Goal: Navigation & Orientation: Find specific page/section

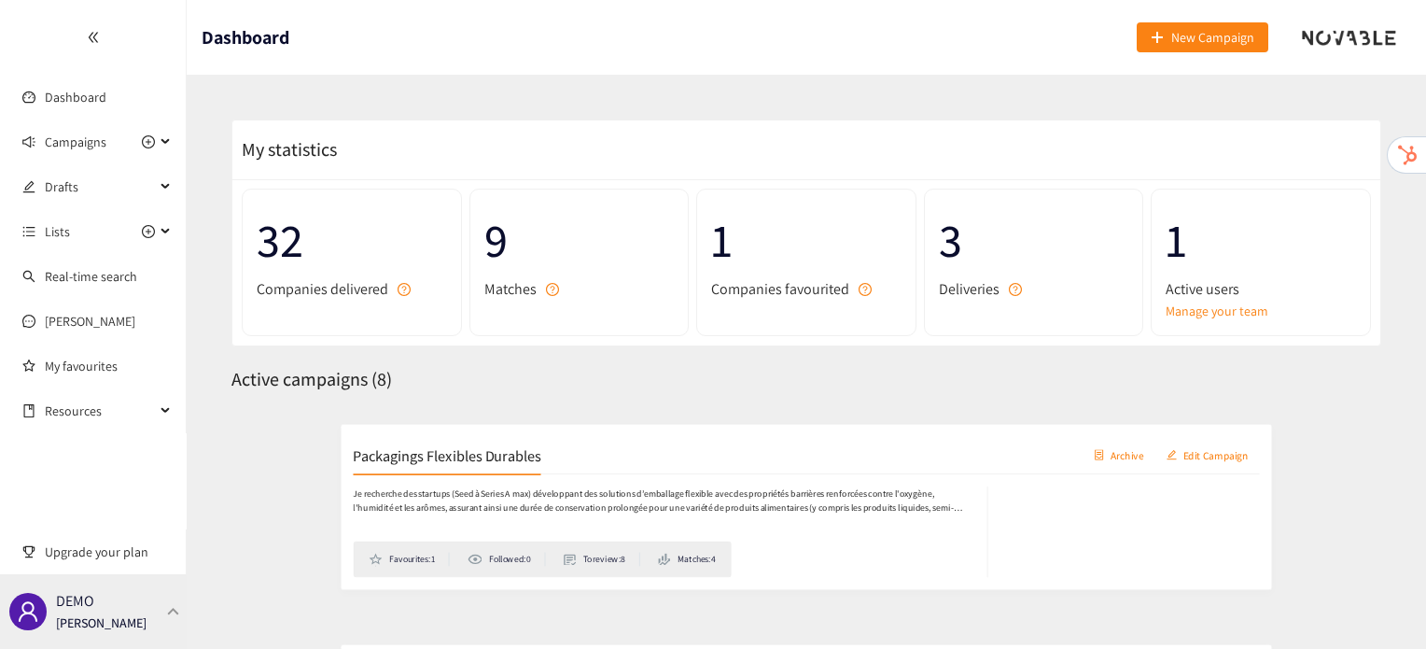
click at [141, 599] on div "DEMO [PERSON_NAME]" at bounding box center [93, 611] width 187 height 75
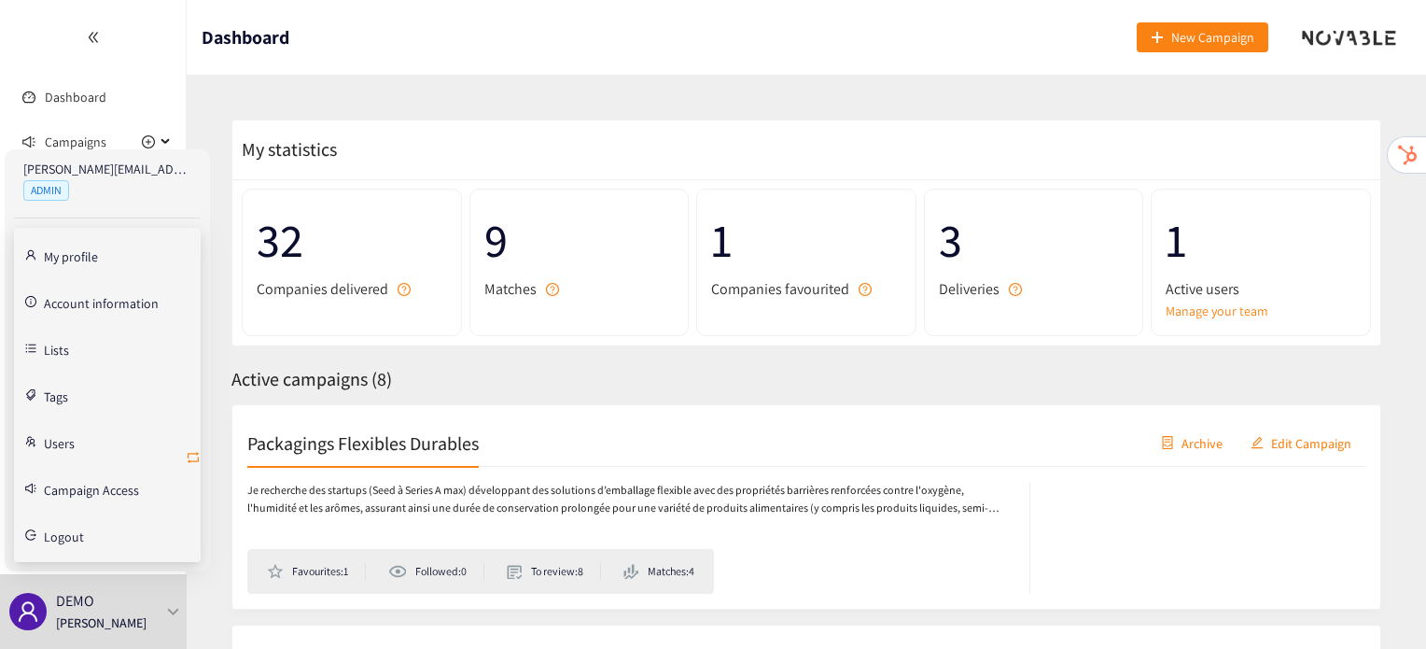
click at [194, 447] on button "button" at bounding box center [193, 458] width 15 height 30
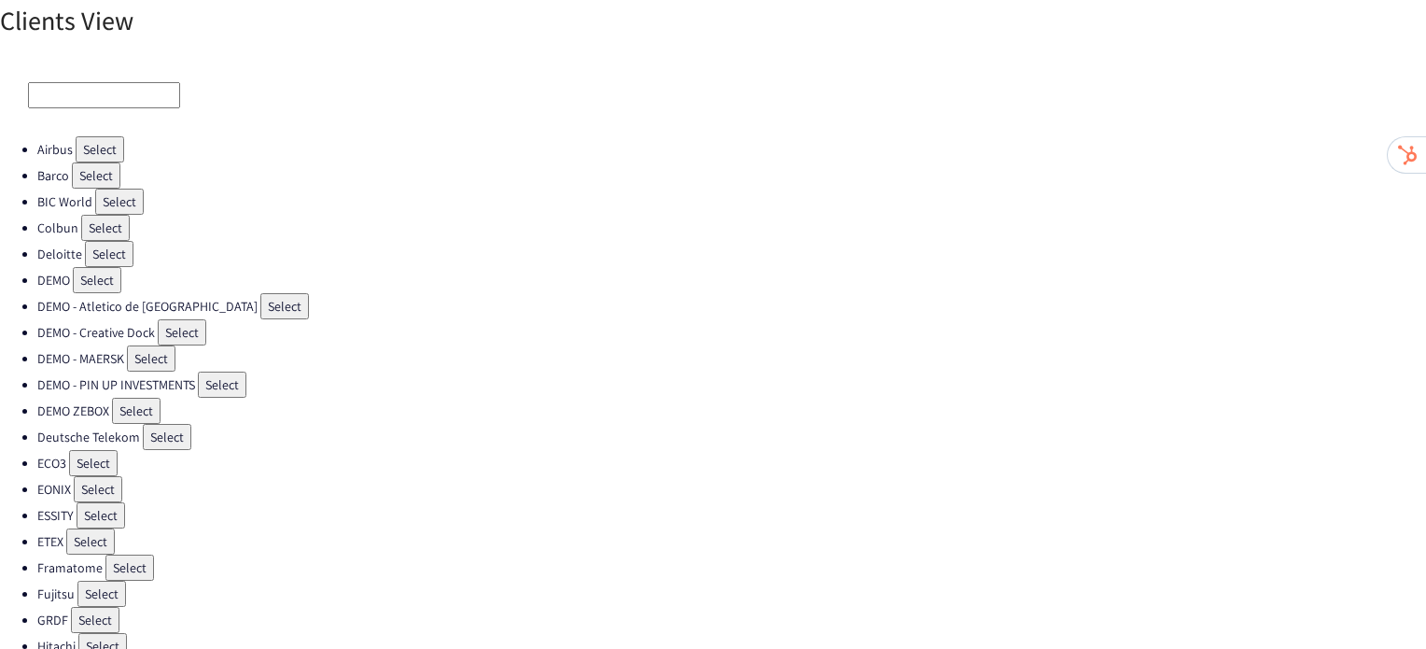
click at [90, 225] on button "Select" at bounding box center [105, 228] width 49 height 26
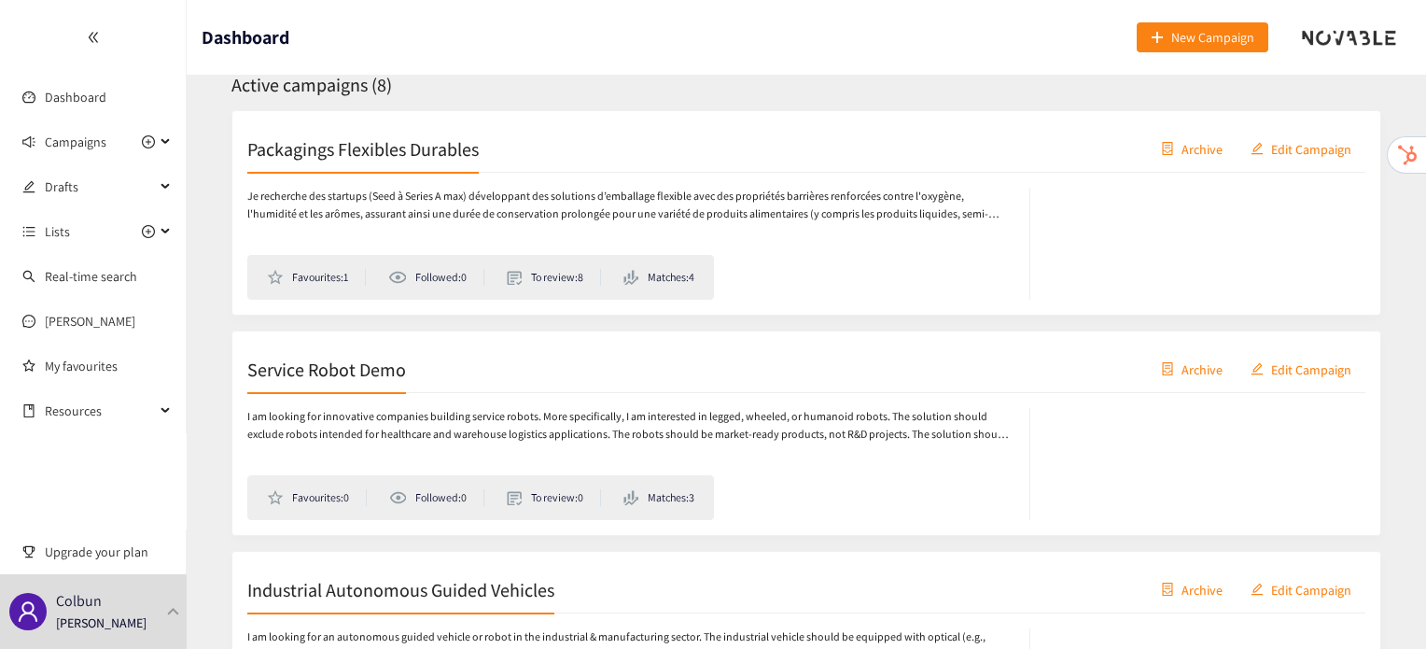
scroll to position [347, 0]
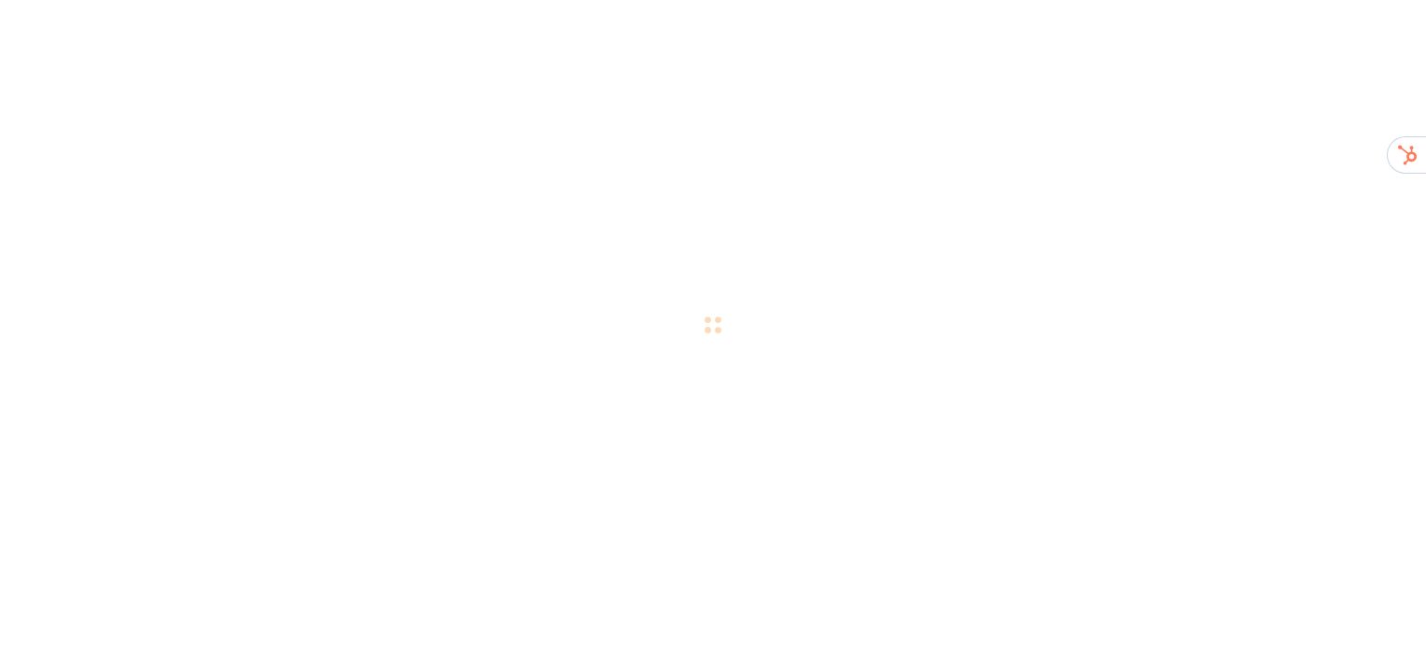
scroll to position [21, 0]
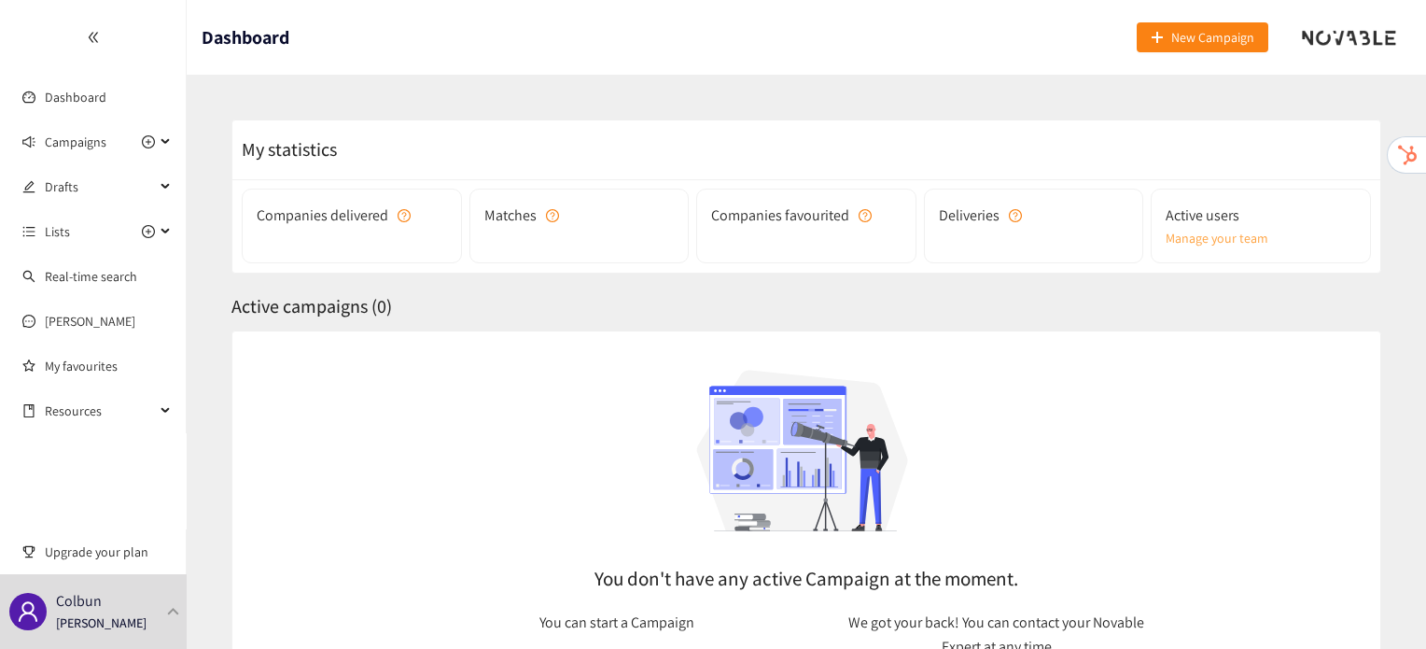
click at [1225, 244] on link "Manage your team" at bounding box center [1260, 238] width 190 height 21
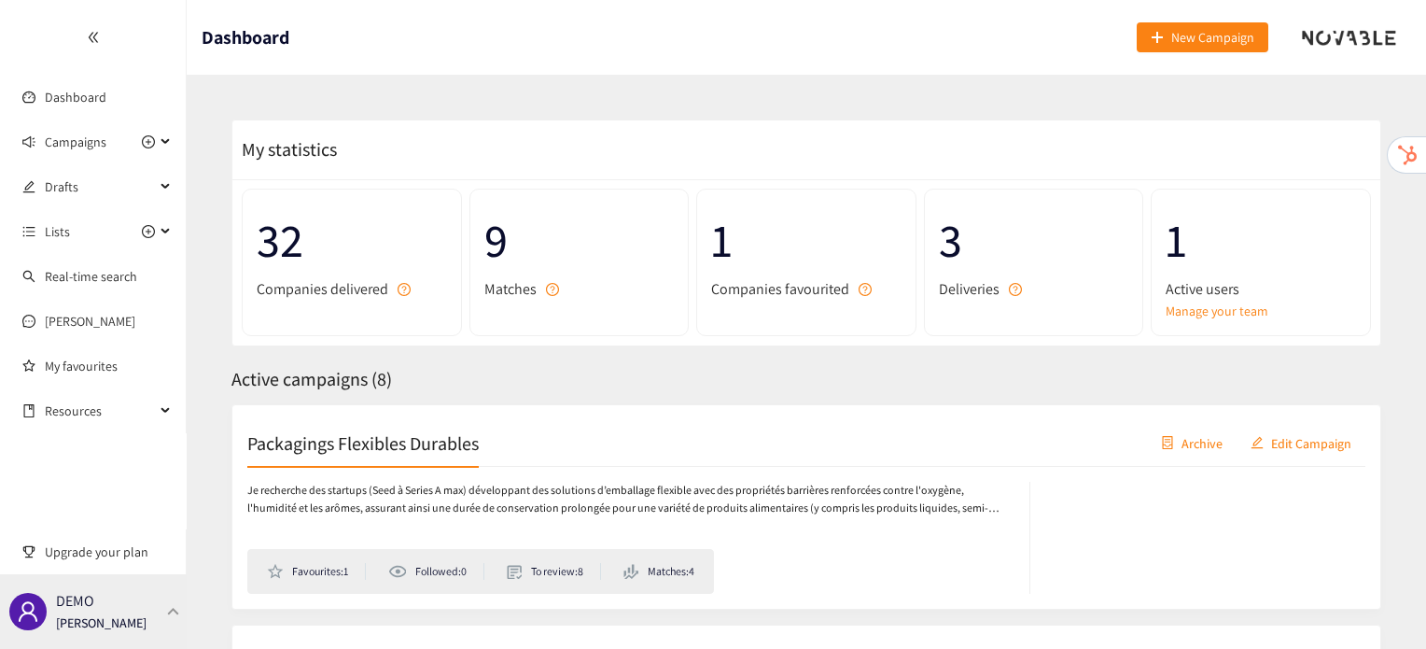
click at [173, 598] on div "DEMO [PERSON_NAME]" at bounding box center [93, 611] width 187 height 75
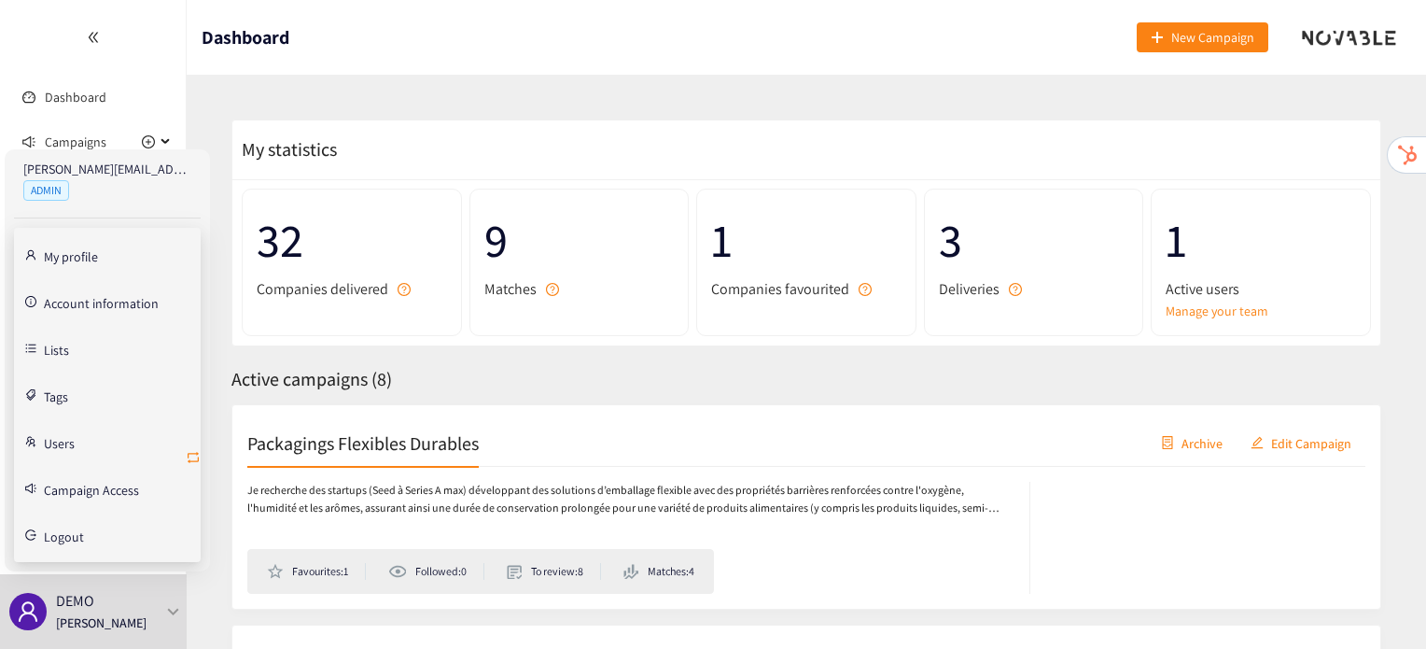
click at [197, 453] on icon "retweet" at bounding box center [193, 457] width 11 height 11
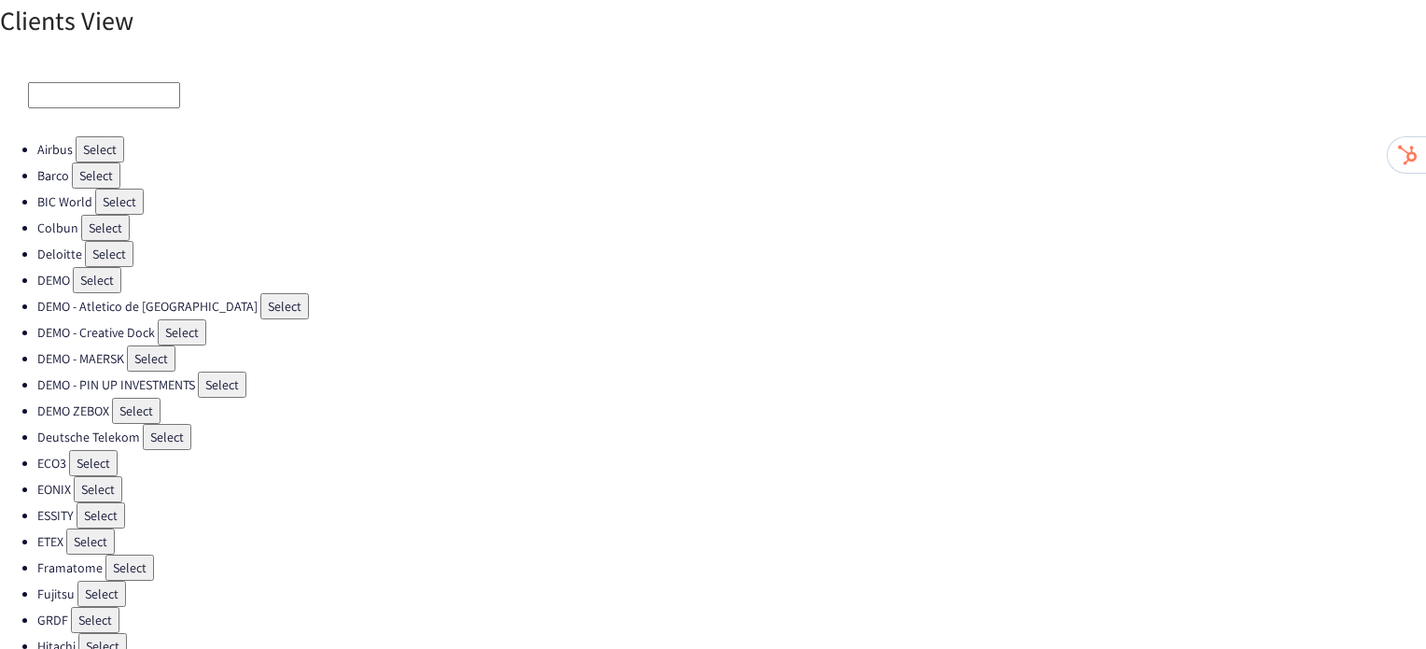
click at [120, 406] on button "Select" at bounding box center [136, 411] width 49 height 26
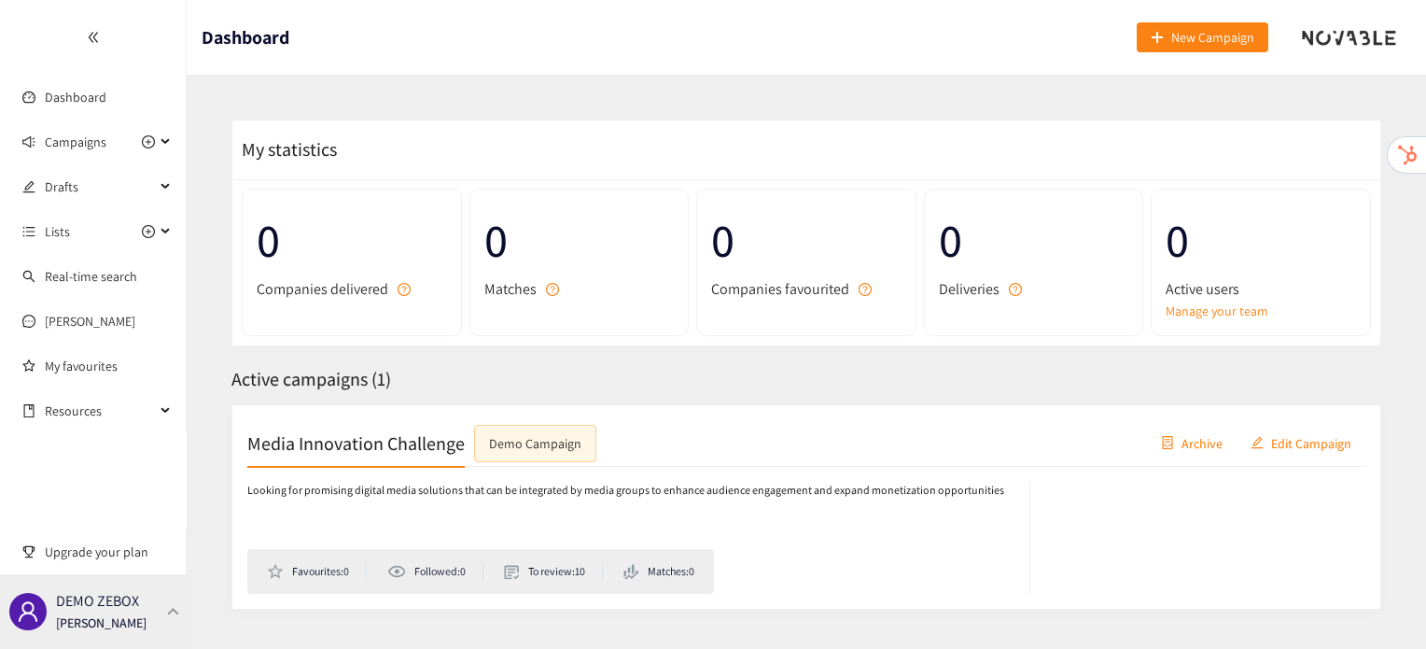
click at [178, 608] on div at bounding box center [173, 611] width 17 height 8
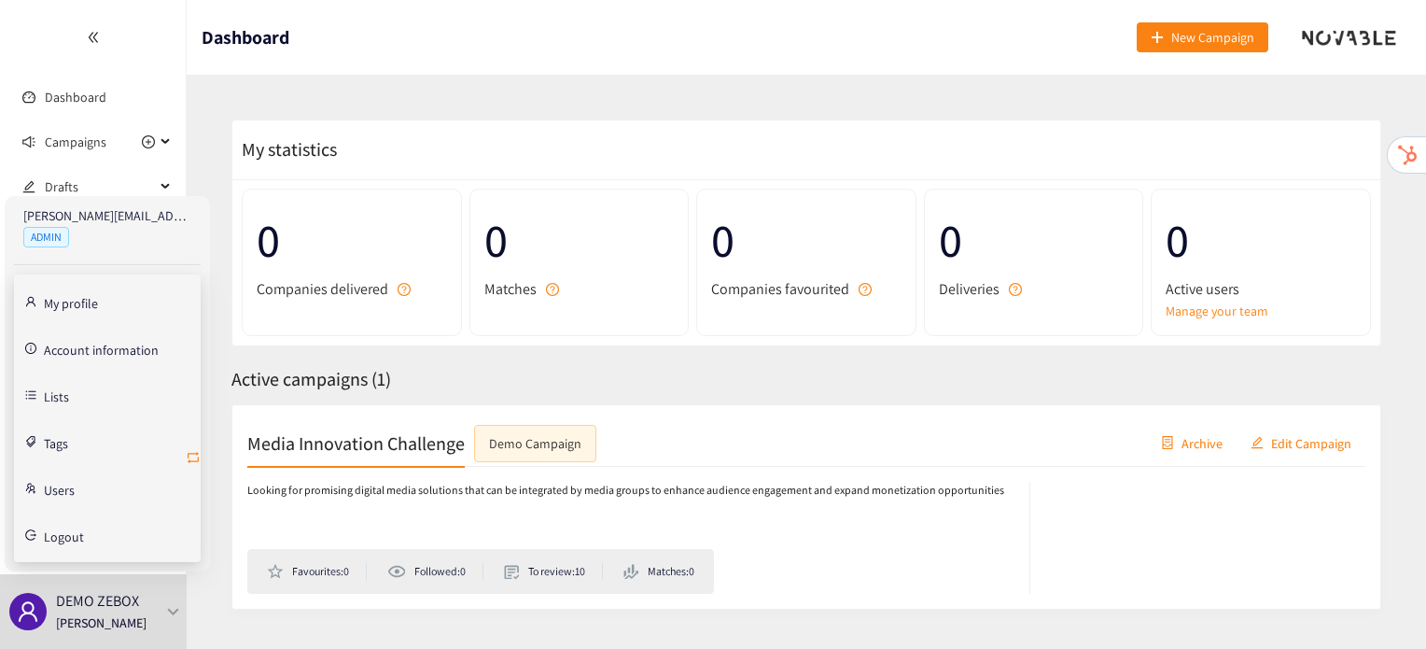
click at [196, 451] on icon "retweet" at bounding box center [193, 457] width 15 height 15
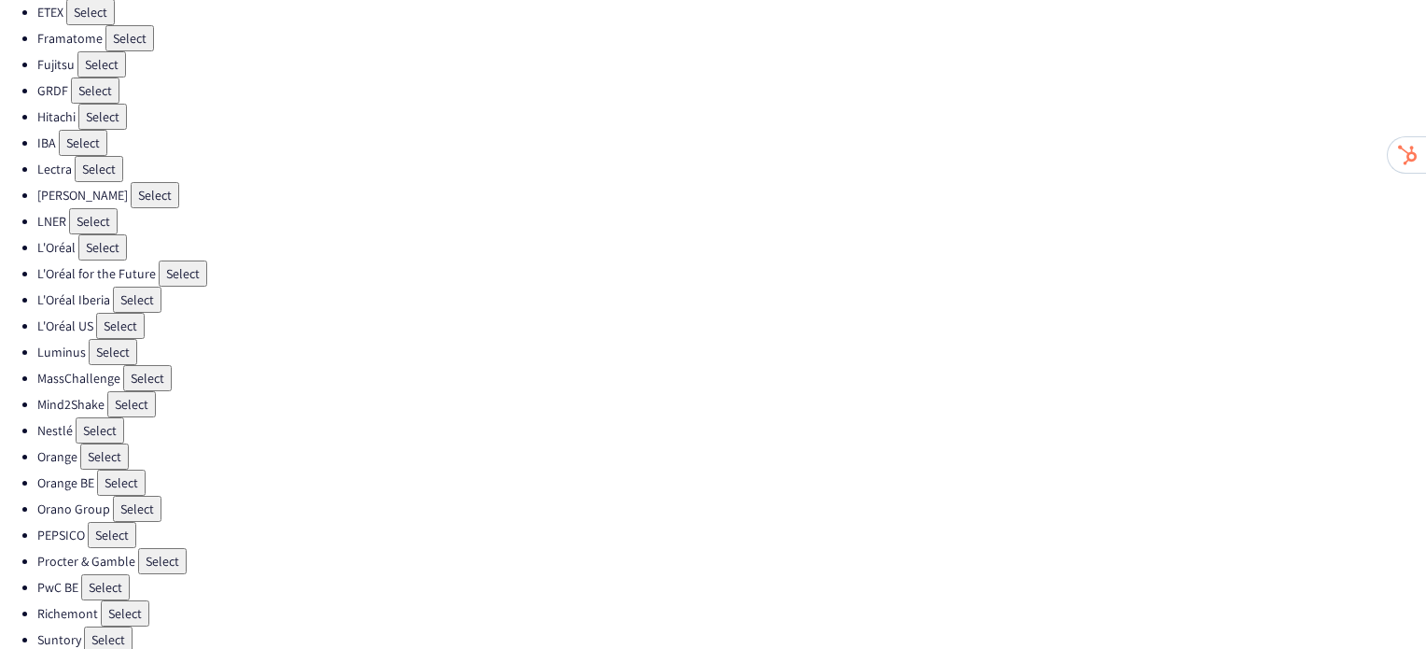
scroll to position [530, 0]
click at [102, 416] on button "Select" at bounding box center [100, 429] width 49 height 26
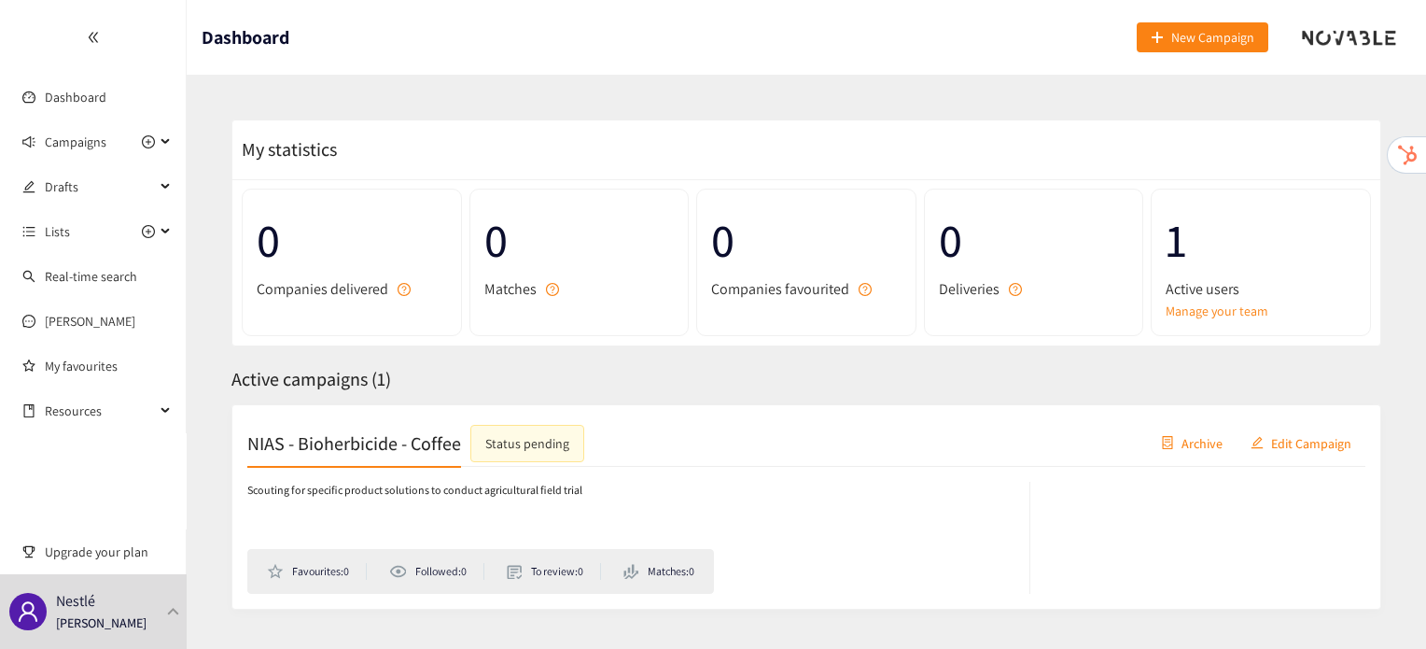
click at [395, 439] on h2 "NIAS - Bioherbicide - Coffee" at bounding box center [354, 442] width 214 height 26
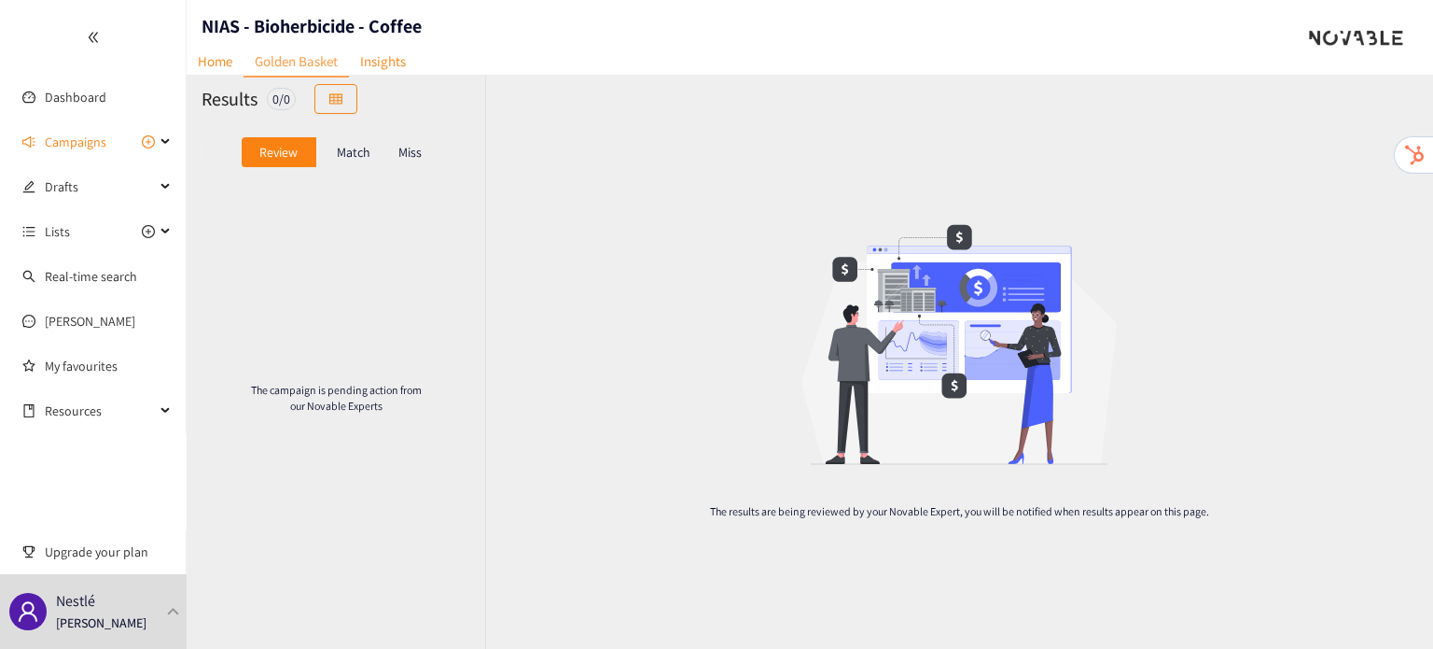
click at [225, 77] on div "Results 0 / 0" at bounding box center [336, 99] width 299 height 49
click at [225, 72] on link "Home" at bounding box center [215, 61] width 57 height 29
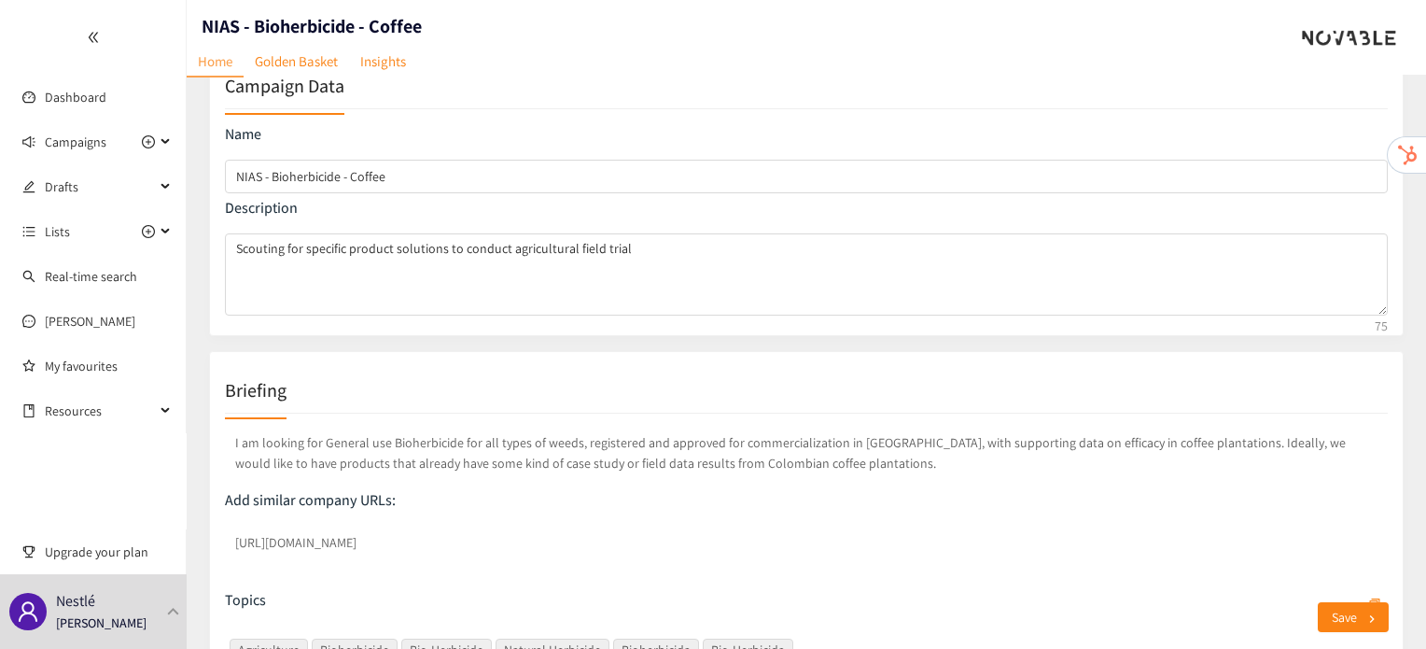
scroll to position [56, 0]
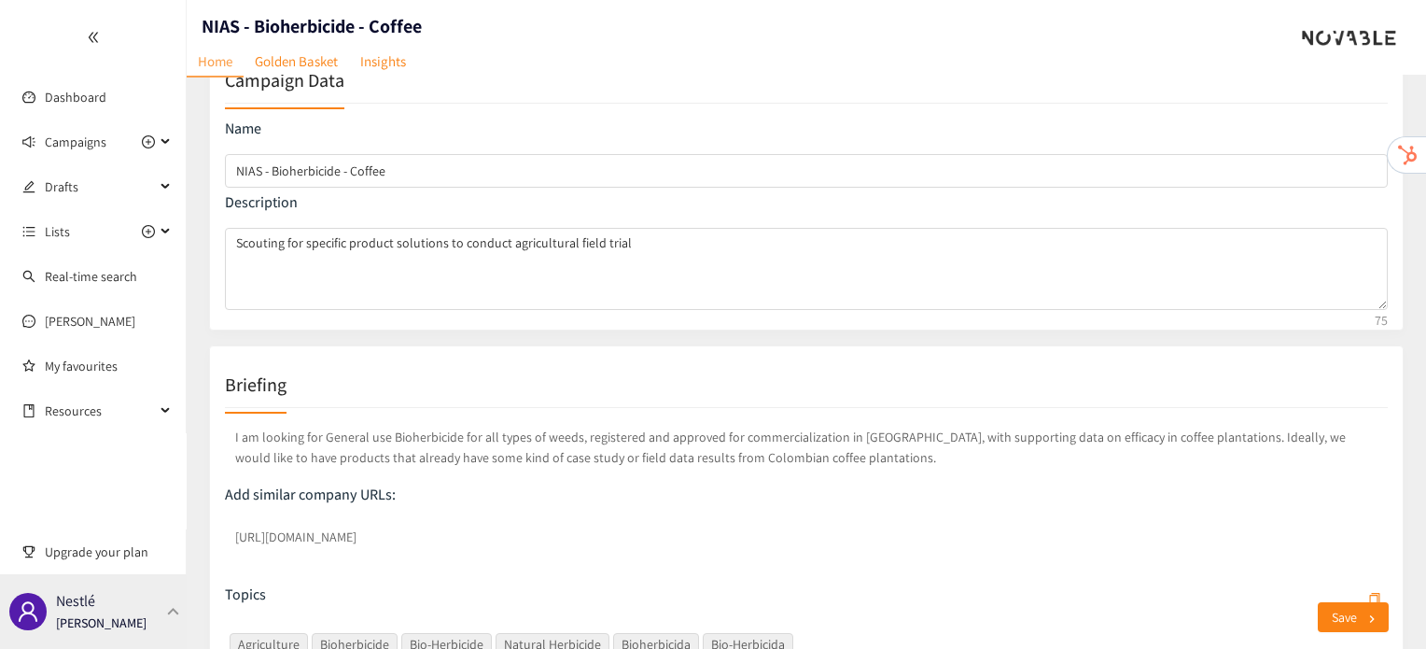
click at [118, 612] on p "[PERSON_NAME]" at bounding box center [101, 622] width 91 height 21
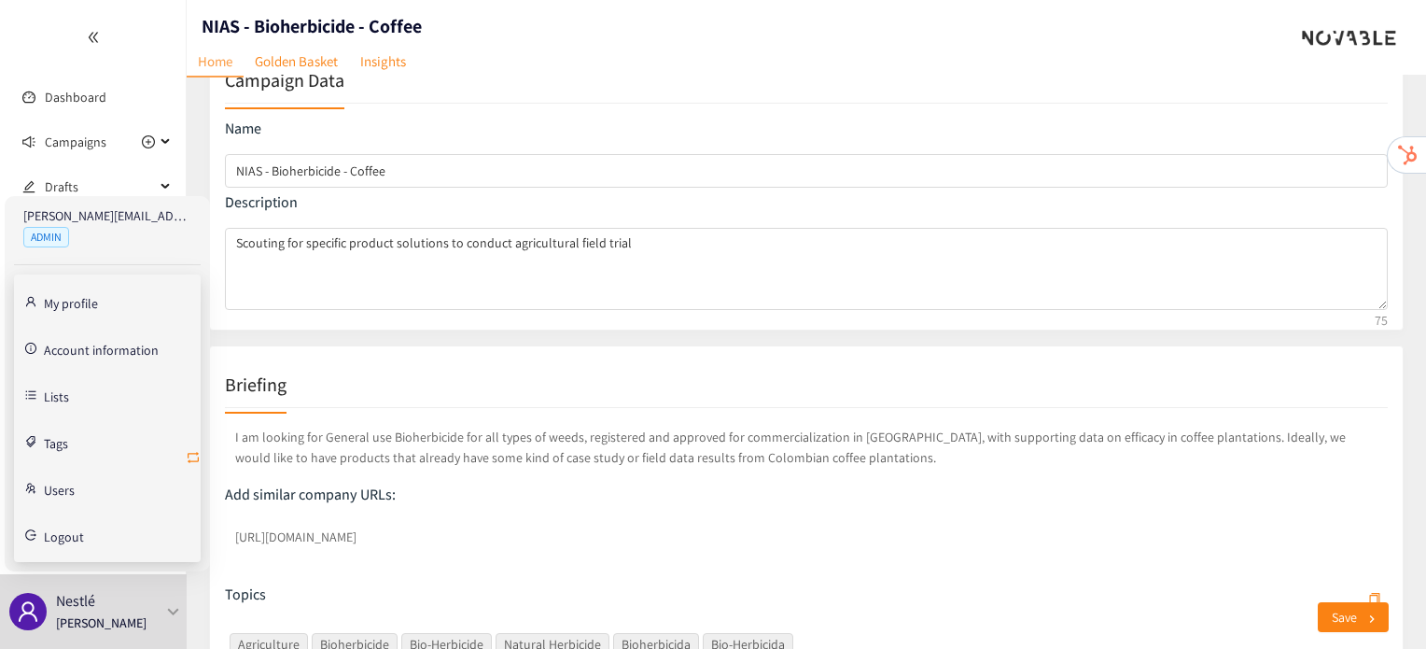
click at [190, 457] on icon "retweet" at bounding box center [193, 457] width 15 height 15
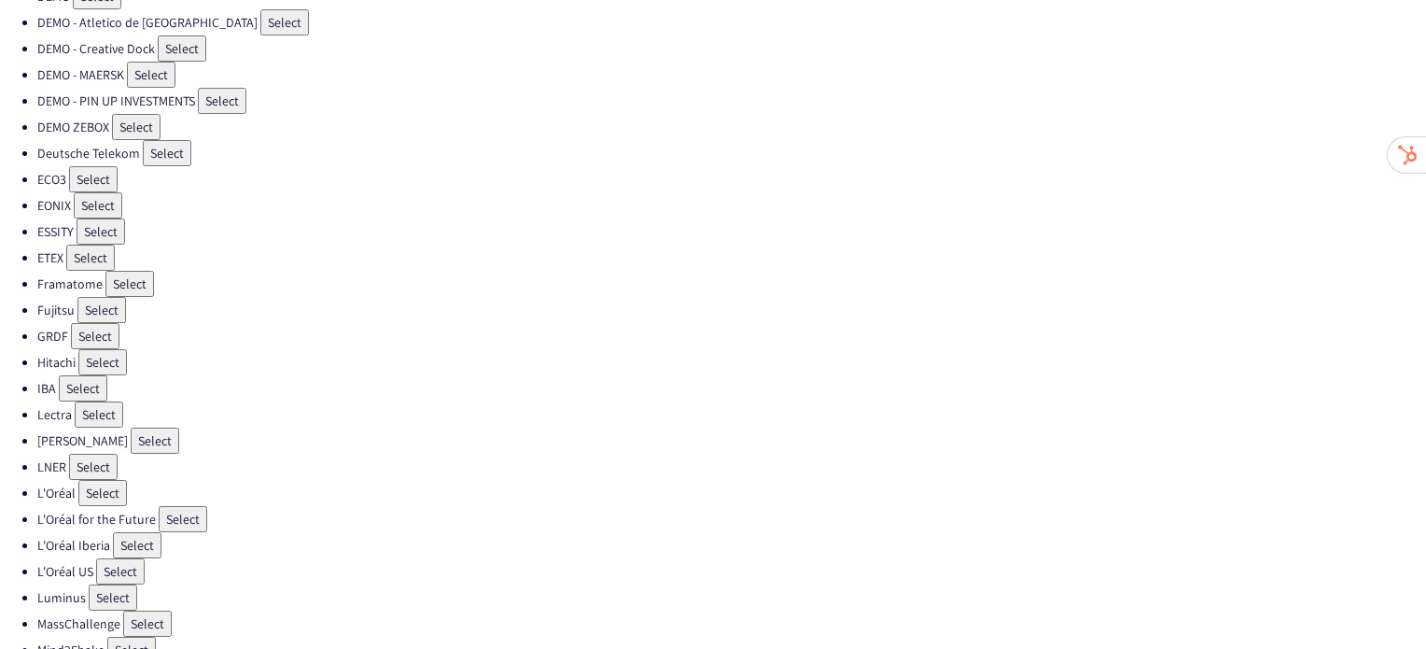
scroll to position [272, 0]
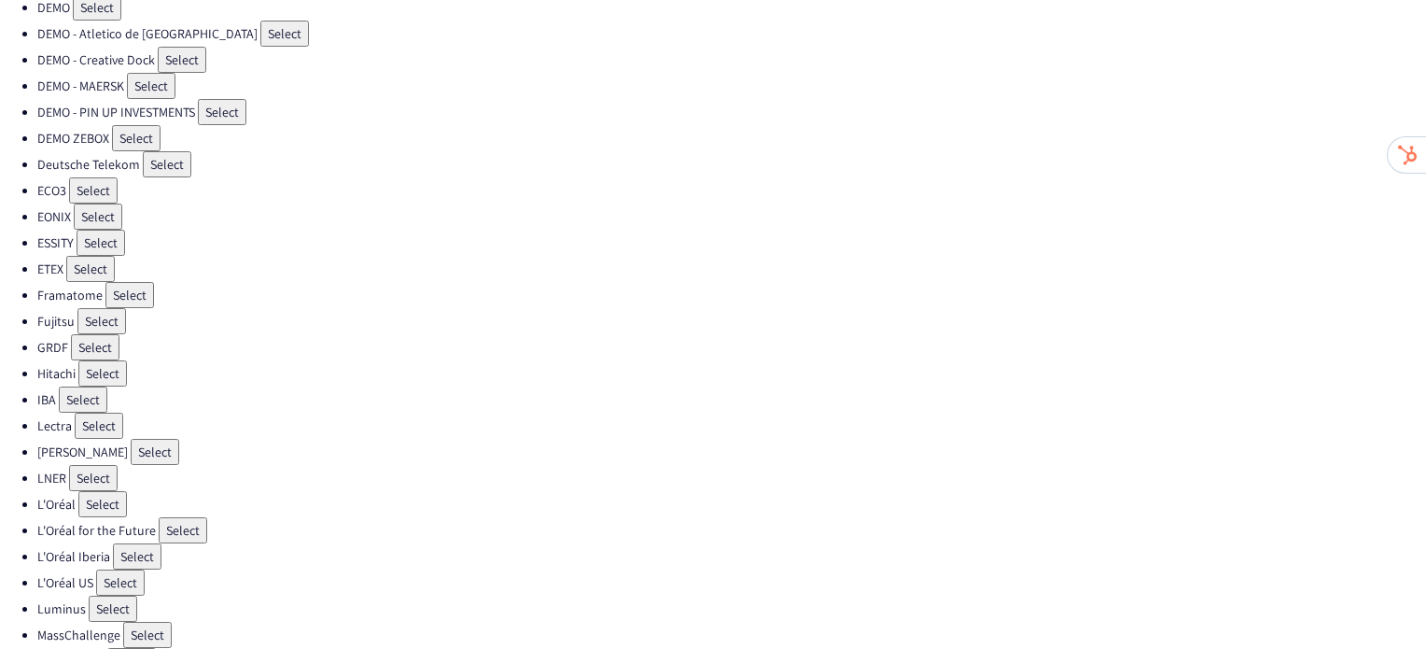
click at [121, 282] on button "Select" at bounding box center [129, 295] width 49 height 26
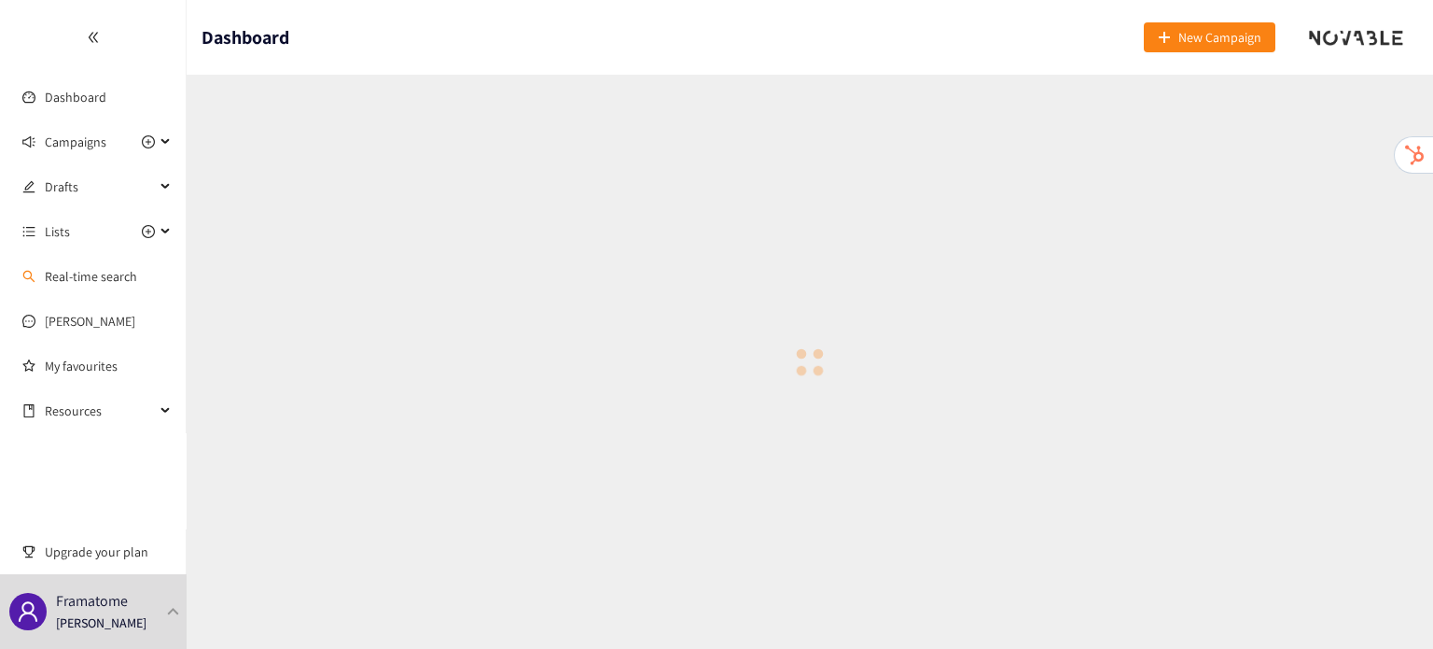
click at [121, 282] on link "Real-time search" at bounding box center [91, 276] width 92 height 17
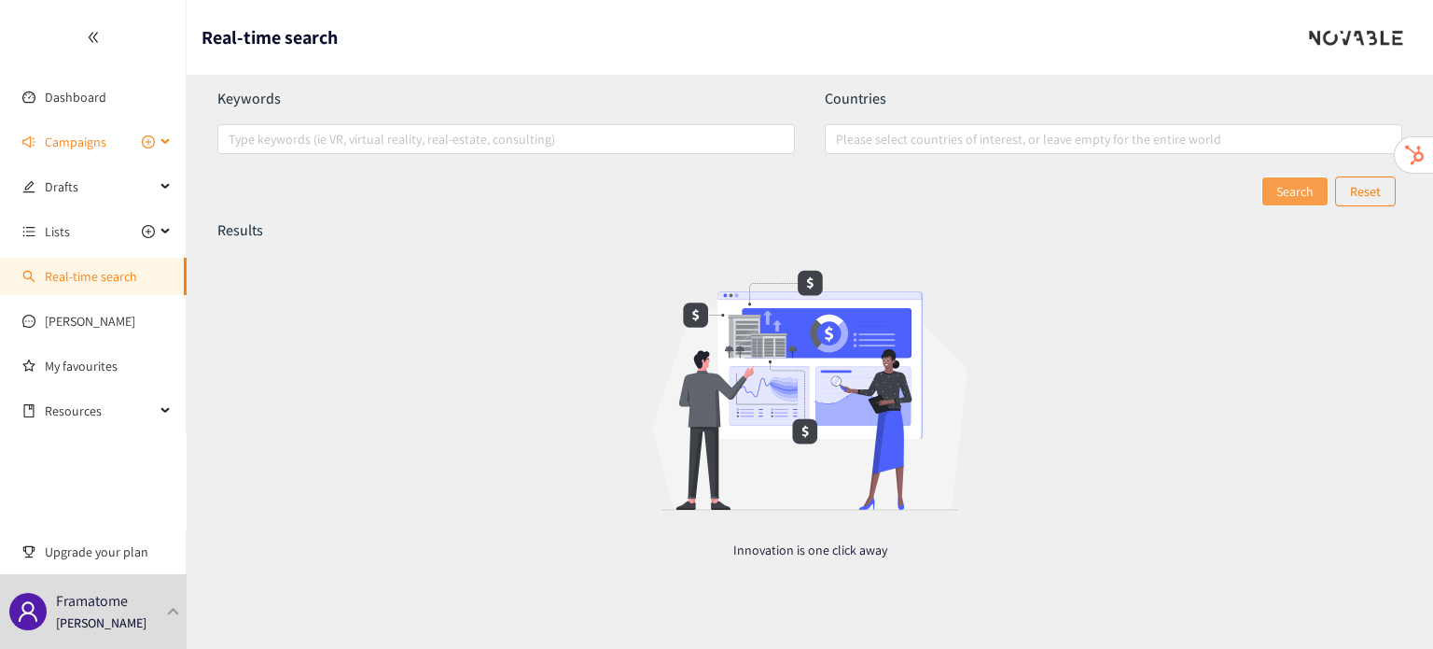
click at [105, 154] on span "Campaigns" at bounding box center [76, 141] width 62 height 37
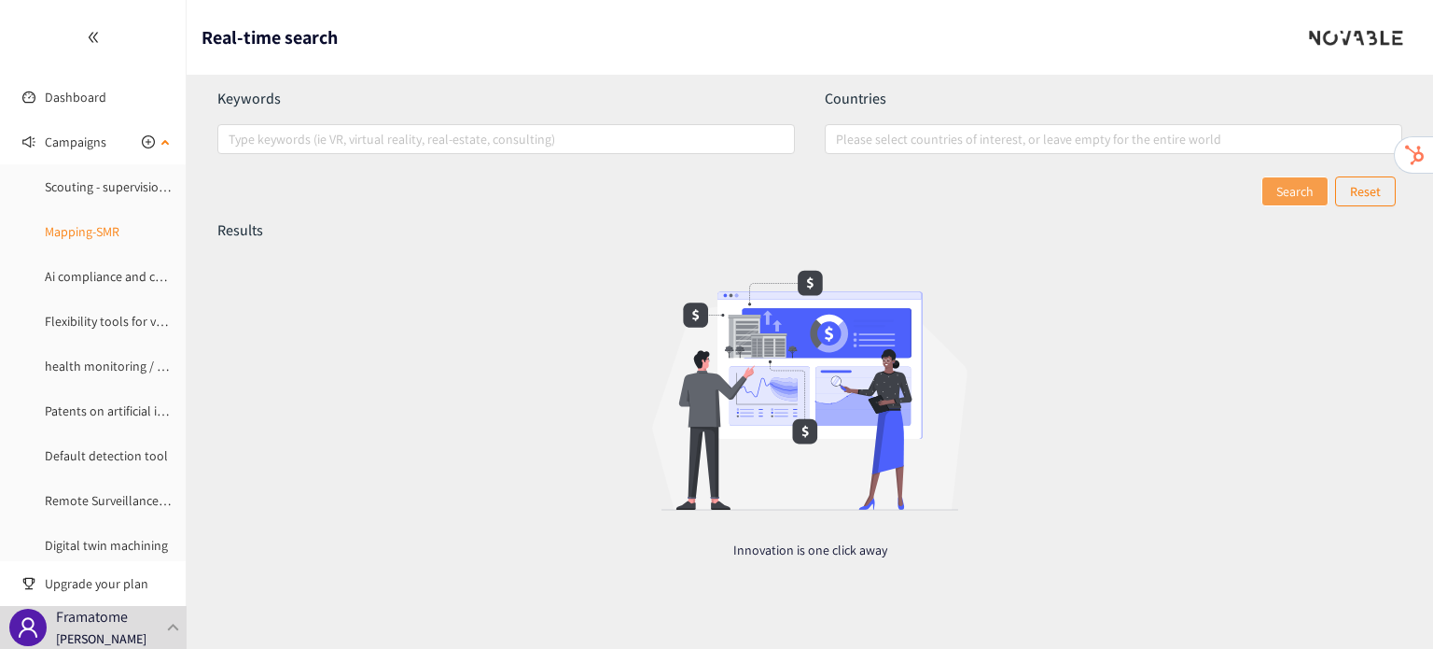
click at [104, 240] on link "Mapping-SMR" at bounding box center [82, 231] width 75 height 17
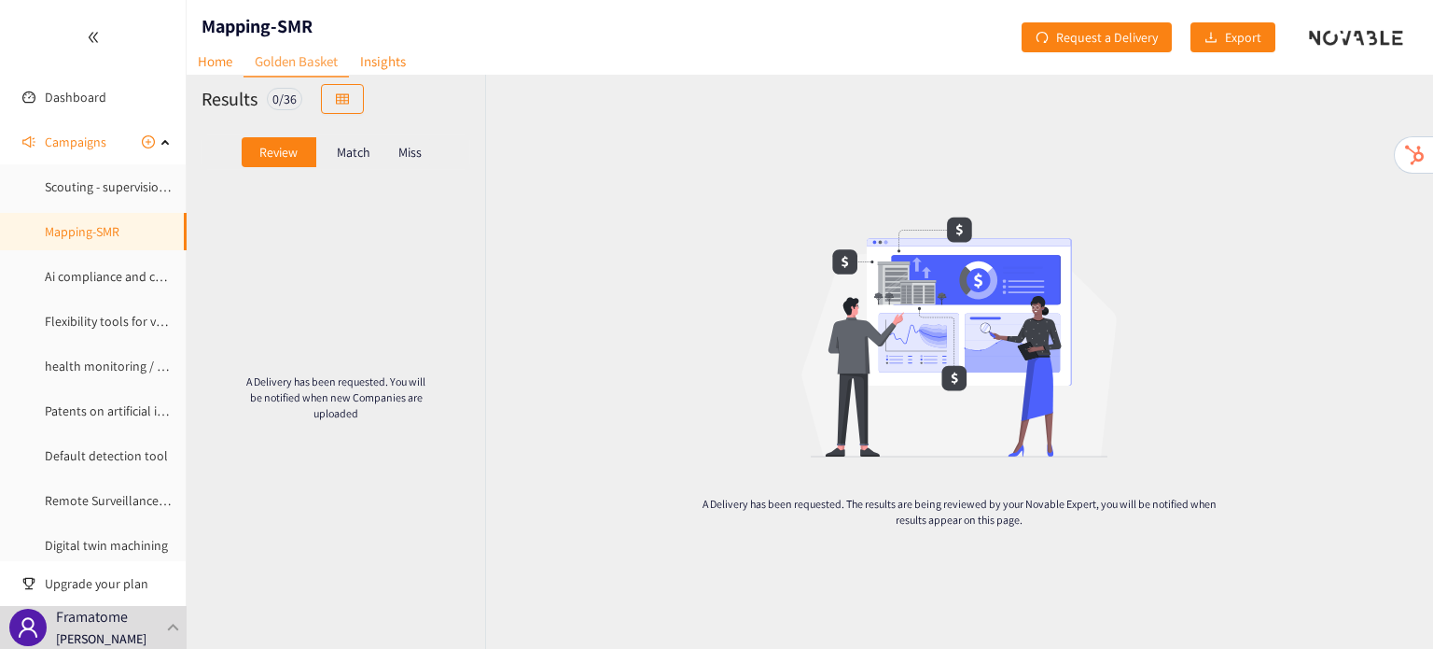
click at [352, 160] on p "Match" at bounding box center [354, 152] width 34 height 15
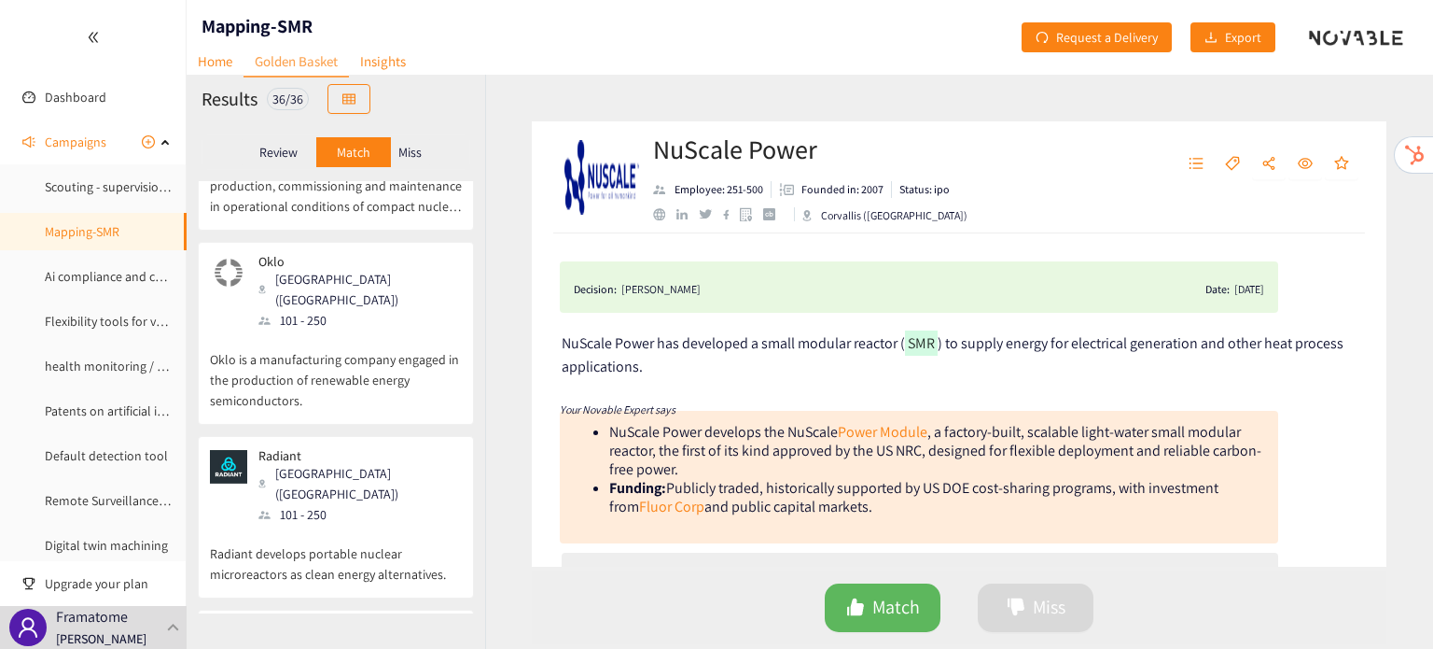
scroll to position [696, 0]
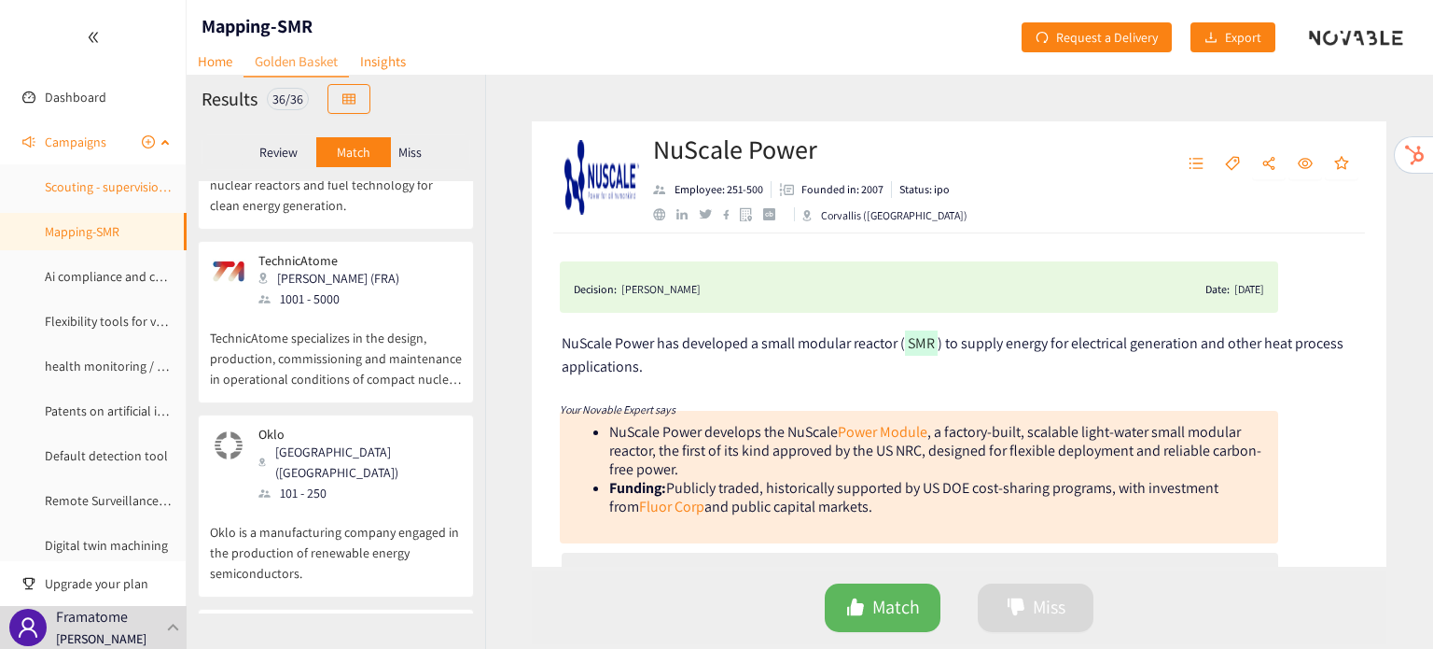
click at [90, 195] on link "Scouting - supervision platforms multi-applications -" at bounding box center [190, 186] width 290 height 17
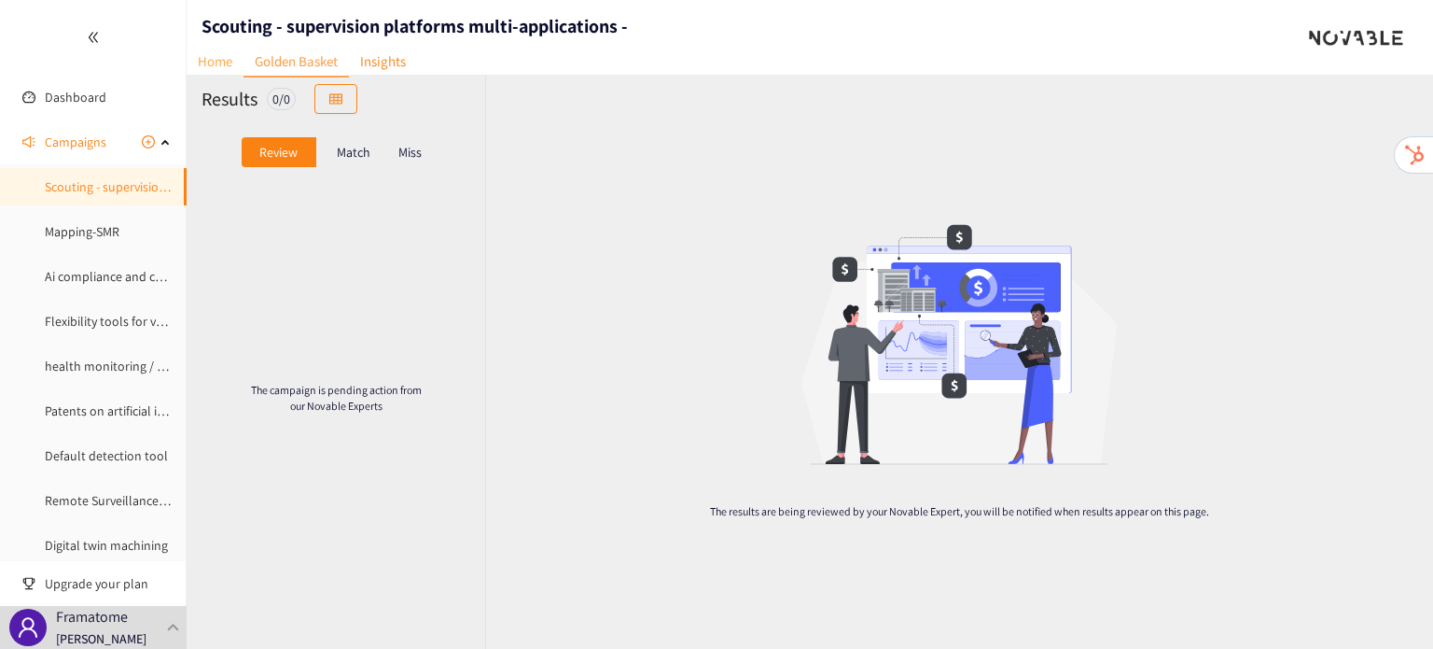
click at [223, 66] on link "Home" at bounding box center [215, 61] width 57 height 29
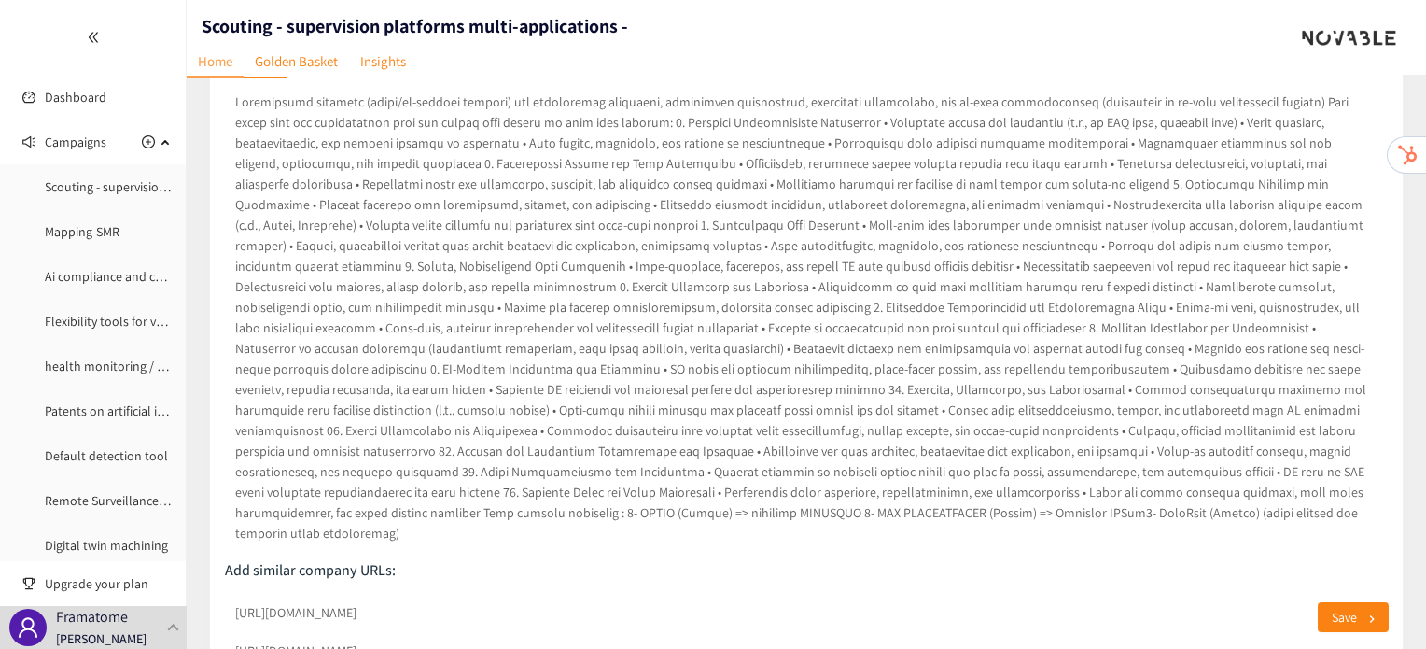
scroll to position [313, 0]
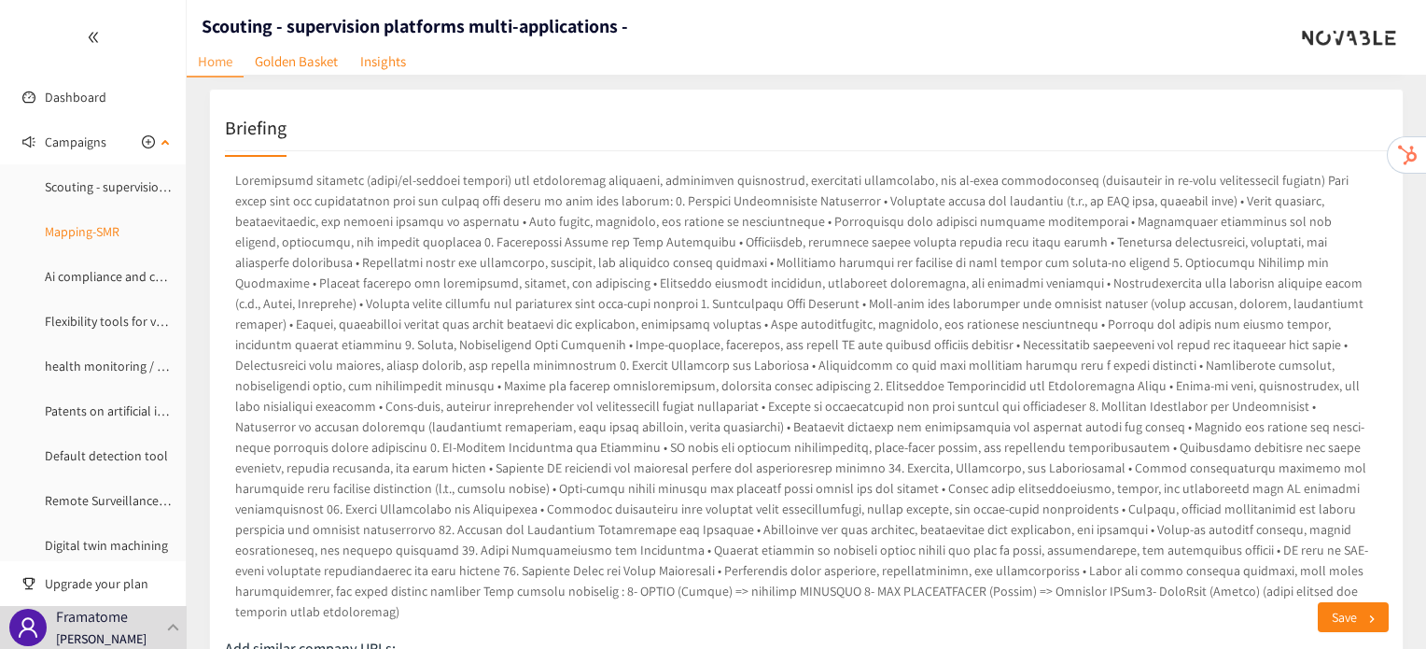
click at [84, 223] on link "Mapping-SMR" at bounding box center [82, 231] width 75 height 17
